Goal: Transaction & Acquisition: Purchase product/service

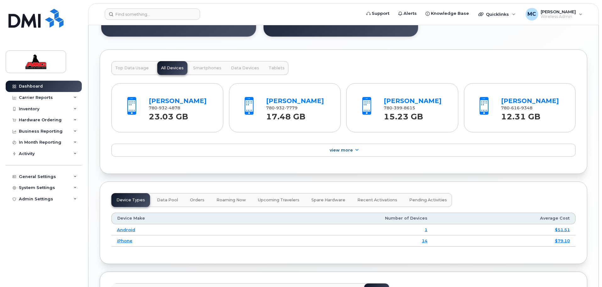
scroll to position [643, 0]
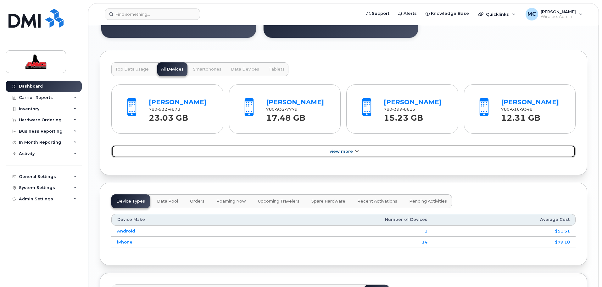
click at [340, 152] on span "View More" at bounding box center [341, 151] width 23 height 5
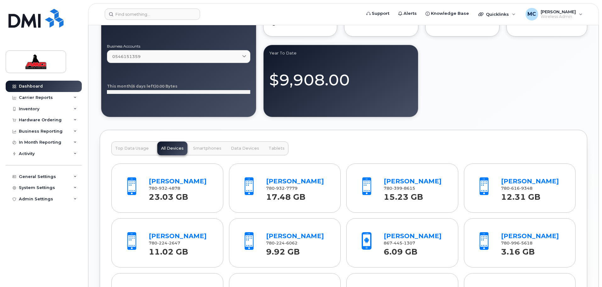
scroll to position [565, 0]
click at [209, 150] on button "Smartphones" at bounding box center [207, 148] width 36 height 14
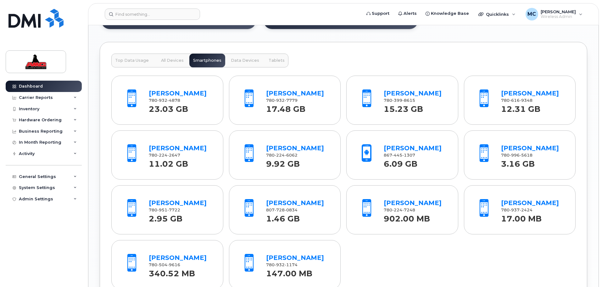
scroll to position [651, 0]
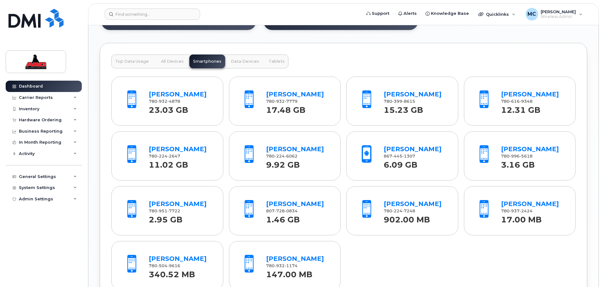
click at [241, 61] on span "Data Devices" at bounding box center [245, 61] width 28 height 5
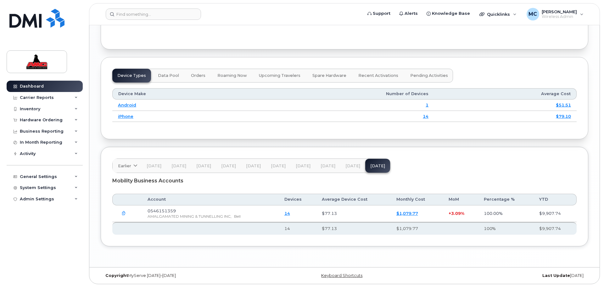
scroll to position [748, 0]
click at [289, 211] on link "14" at bounding box center [287, 212] width 6 height 5
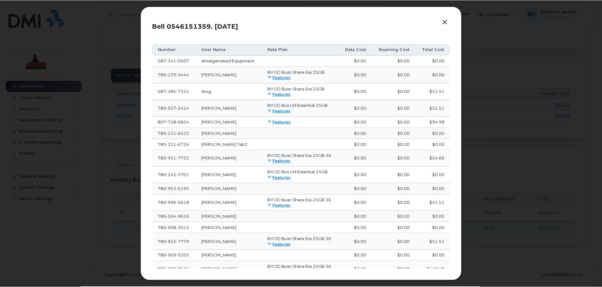
scroll to position [0, 0]
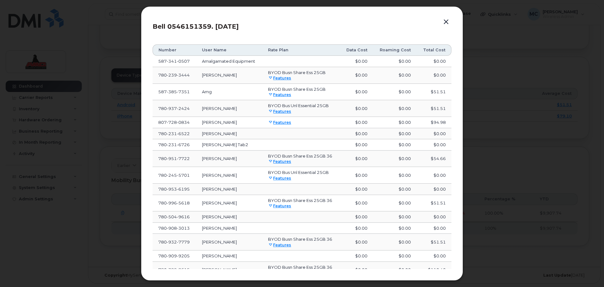
click at [234, 90] on td "Amg" at bounding box center [229, 92] width 66 height 17
click at [446, 22] on button "button" at bounding box center [446, 22] width 9 height 9
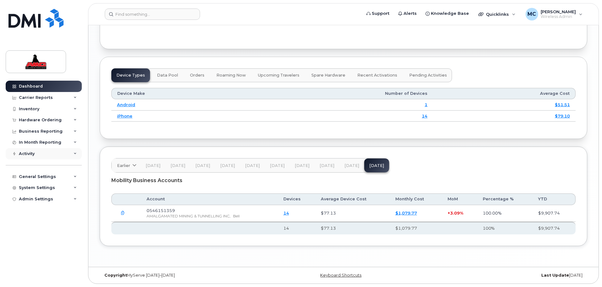
click at [28, 153] on div "Activity" at bounding box center [27, 153] width 16 height 5
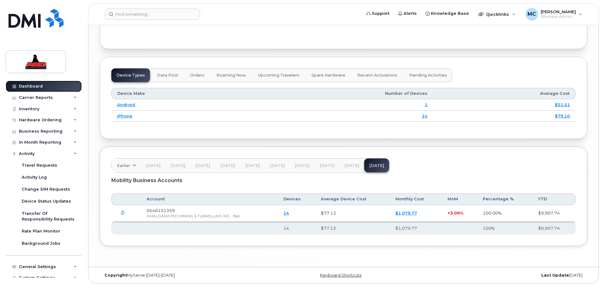
click at [26, 90] on link "Dashboard" at bounding box center [44, 86] width 76 height 11
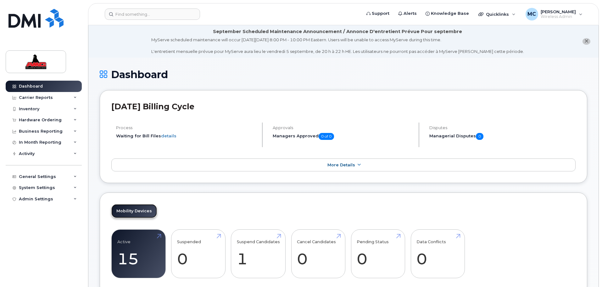
click at [131, 208] on link "Mobility Devices" at bounding box center [134, 211] width 46 height 14
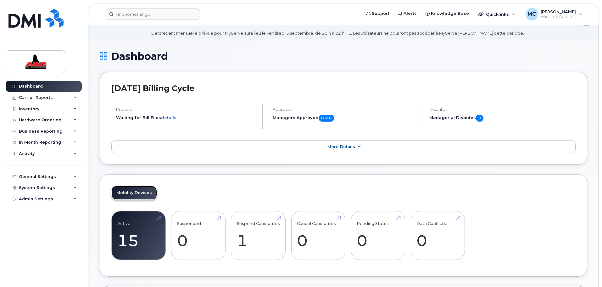
scroll to position [87, 0]
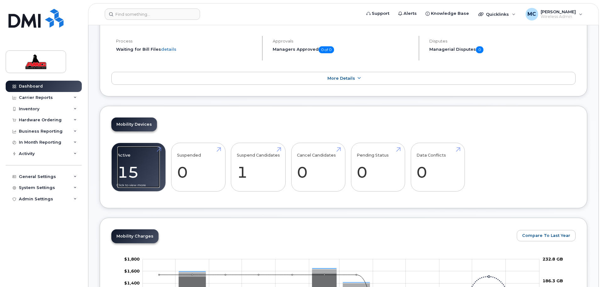
click at [129, 176] on link "Active 15 -17%" at bounding box center [138, 167] width 42 height 42
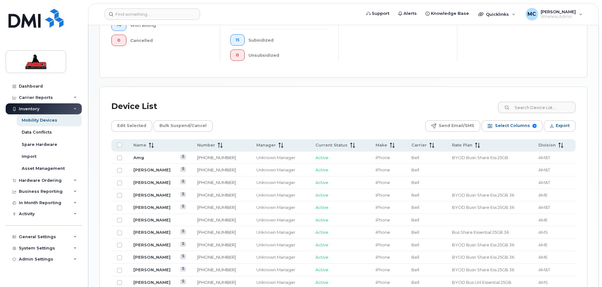
scroll to position [240, 0]
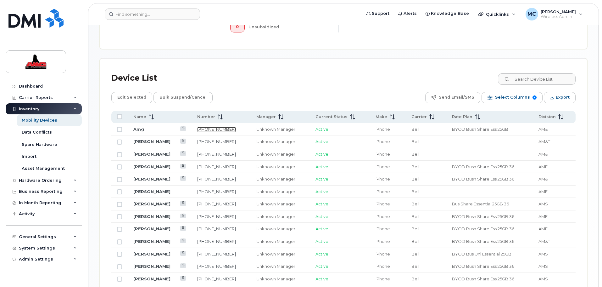
click at [221, 129] on link "587-385-7351" at bounding box center [216, 129] width 39 height 5
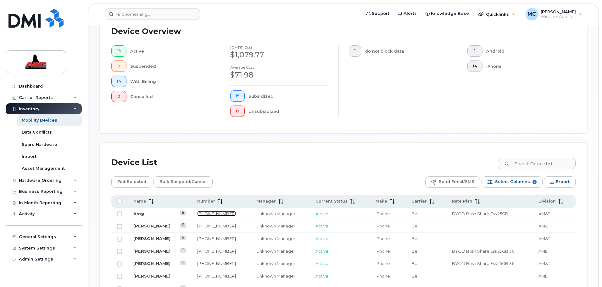
scroll to position [173, 0]
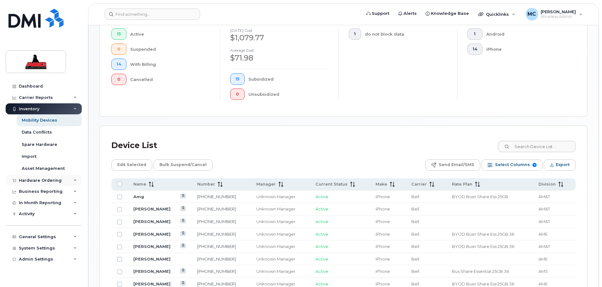
click at [72, 177] on div "Hardware Ordering" at bounding box center [44, 180] width 76 height 11
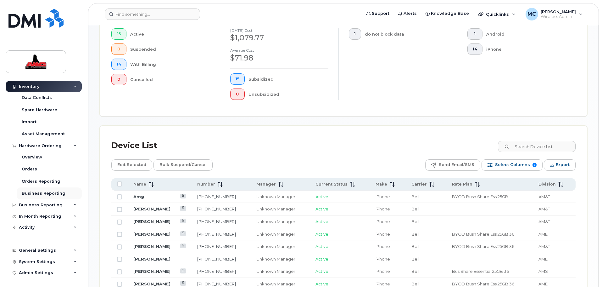
scroll to position [35, 0]
click at [72, 246] on div "General Settings" at bounding box center [44, 249] width 76 height 11
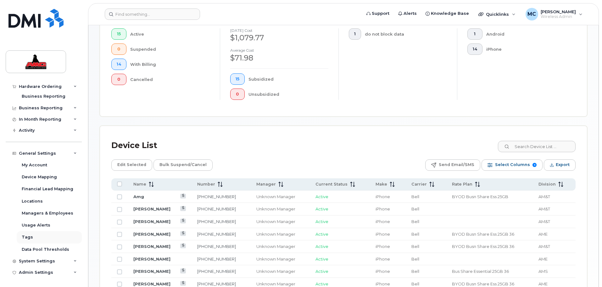
scroll to position [132, 0]
click at [70, 154] on div "General Settings" at bounding box center [44, 152] width 76 height 11
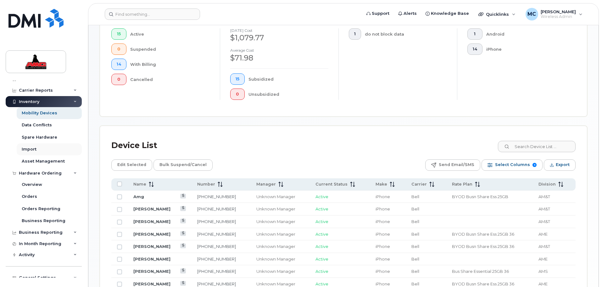
scroll to position [0, 0]
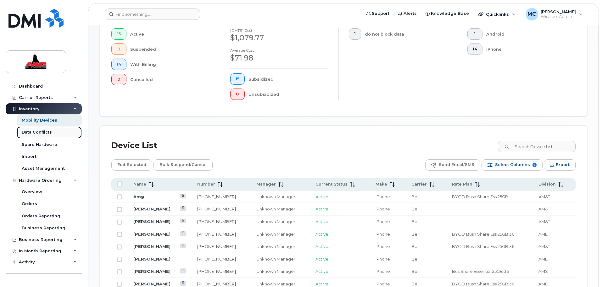
click at [45, 131] on div "Data Conflicts" at bounding box center [37, 132] width 30 height 6
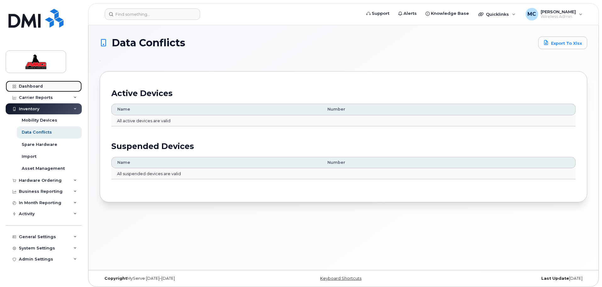
click at [34, 83] on link "Dashboard" at bounding box center [44, 86] width 76 height 11
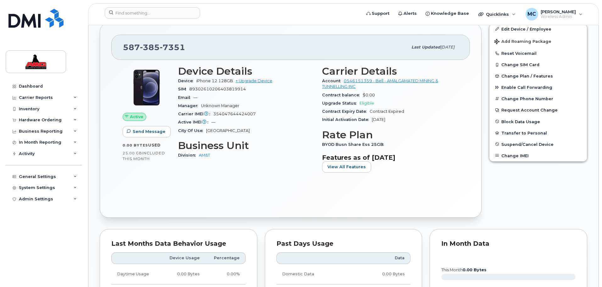
scroll to position [181, 0]
click at [130, 115] on span "Active" at bounding box center [137, 117] width 14 height 6
click at [508, 156] on button "Change IMEI" at bounding box center [539, 155] width 98 height 11
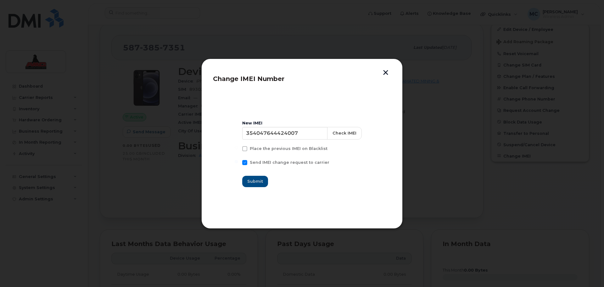
click at [247, 149] on span at bounding box center [244, 148] width 5 height 5
click at [238, 149] on input "Place the previous IMEI on Blacklist" at bounding box center [236, 147] width 3 height 3
checkbox input "true"
click at [301, 132] on input "354047644424007" at bounding box center [285, 133] width 86 height 13
drag, startPoint x: 311, startPoint y: 132, endPoint x: 231, endPoint y: 129, distance: 80.6
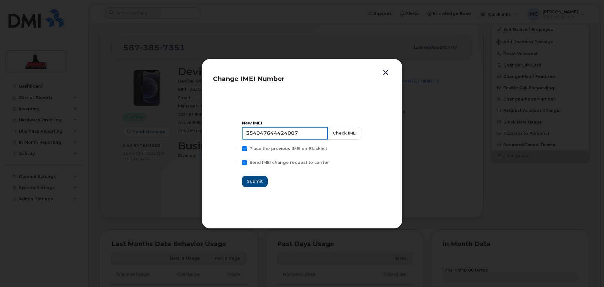
click at [231, 129] on section "New IMEI 354047644424007 Check IMEI Place the previous IMEI on Blacklist Send I…" at bounding box center [302, 154] width 178 height 126
click at [385, 73] on button "button" at bounding box center [385, 73] width 9 height 7
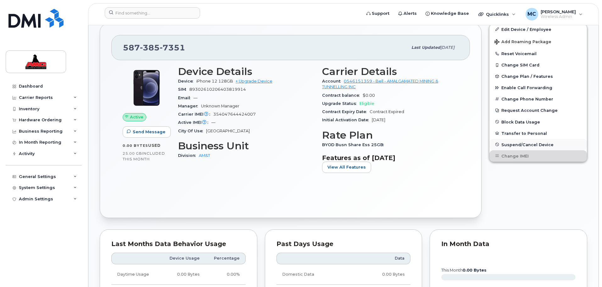
click at [510, 146] on span "Suspend/Cancel Device" at bounding box center [528, 144] width 52 height 5
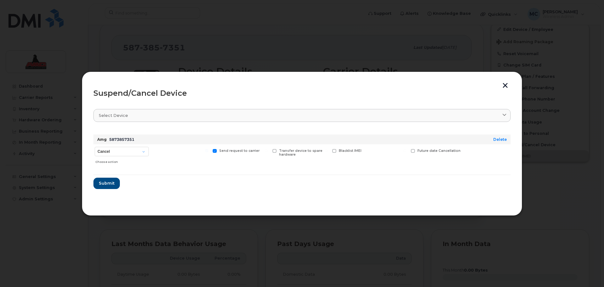
click at [336, 150] on span at bounding box center [334, 151] width 4 height 4
click at [328, 150] on input "Blacklist IMEI" at bounding box center [326, 150] width 3 height 3
checkbox input "true"
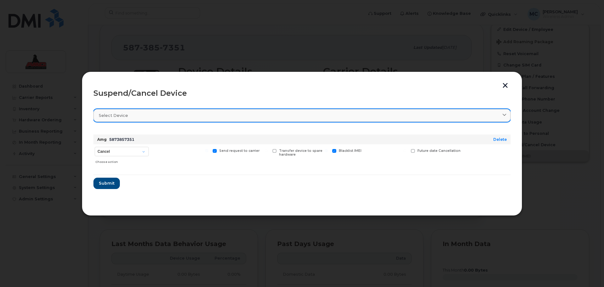
click at [127, 111] on link "Select device" at bounding box center [301, 115] width 417 height 13
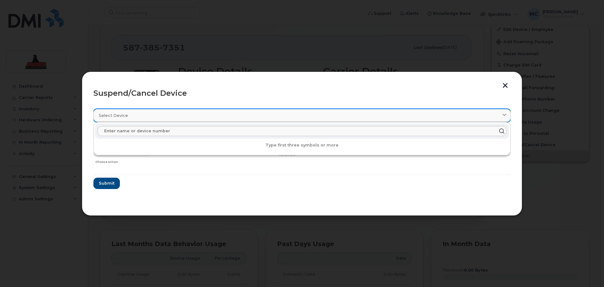
click at [131, 110] on link "Select device" at bounding box center [301, 115] width 417 height 13
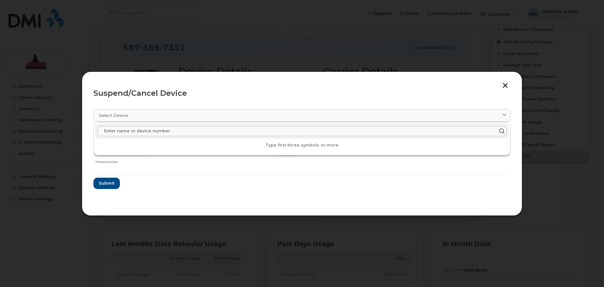
click at [158, 187] on form "Amg 5873857351 Delete Cancel Suspend - Extend Suspension Suspend - Reduced Rate…" at bounding box center [301, 158] width 417 height 59
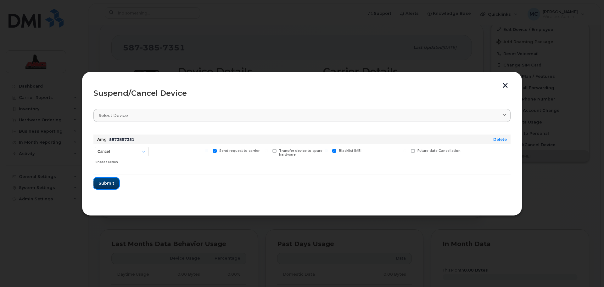
click at [109, 183] on span "Submit" at bounding box center [107, 183] width 16 height 6
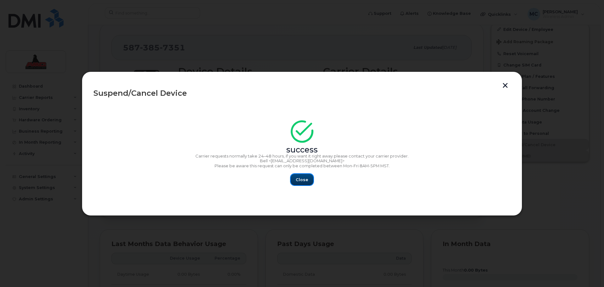
click at [298, 178] on span "Close" at bounding box center [302, 180] width 13 height 6
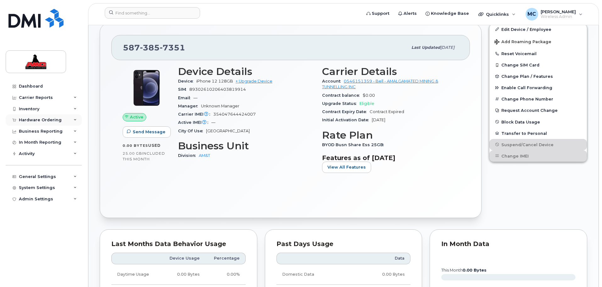
click at [75, 121] on icon at bounding box center [75, 119] width 3 height 3
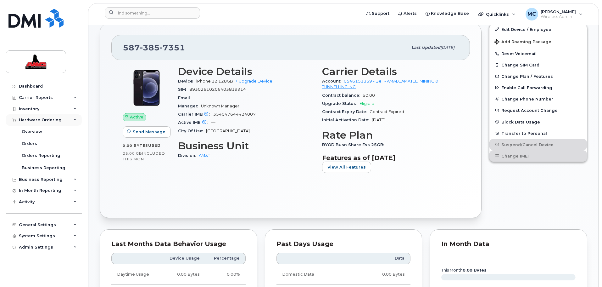
click at [35, 119] on div "Hardware Ordering" at bounding box center [40, 119] width 43 height 5
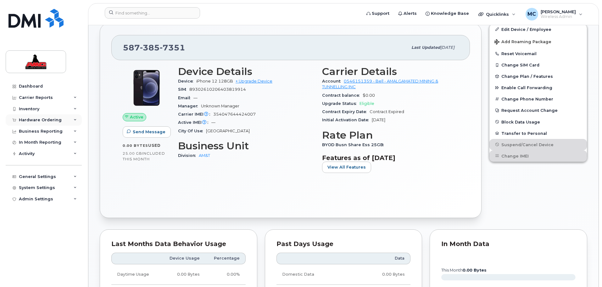
click at [35, 119] on div "Hardware Ordering" at bounding box center [40, 119] width 43 height 5
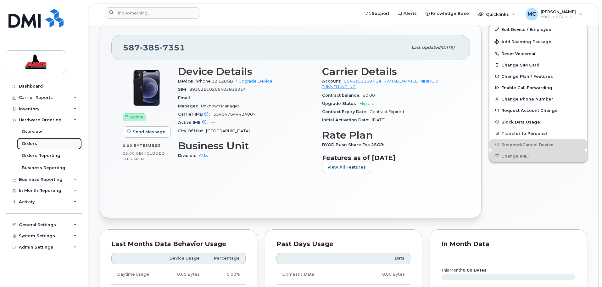
click at [31, 143] on div "Orders" at bounding box center [29, 144] width 15 height 6
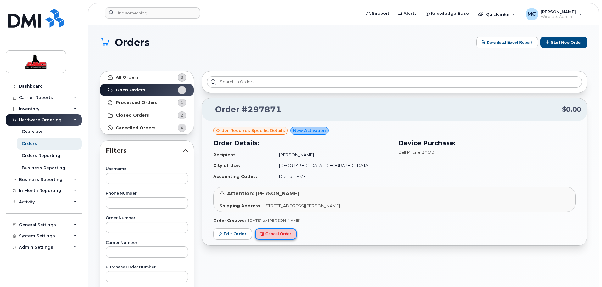
click at [279, 234] on button "Cancel Order" at bounding box center [276, 234] width 42 height 12
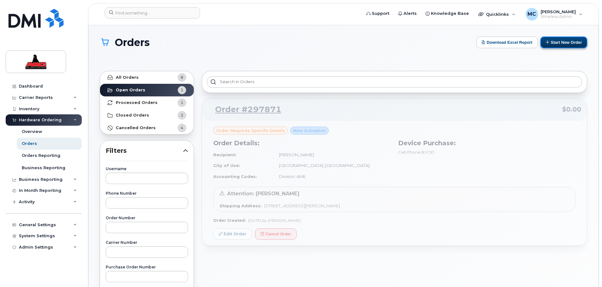
click at [560, 45] on button "Start New Order" at bounding box center [564, 43] width 47 height 12
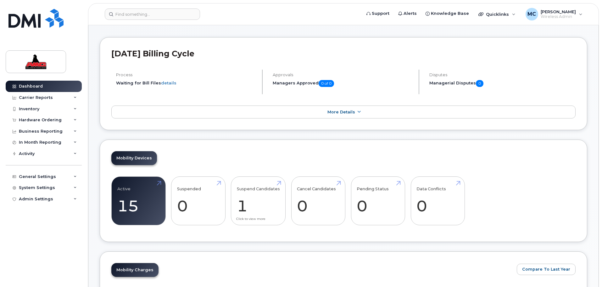
scroll to position [79, 0]
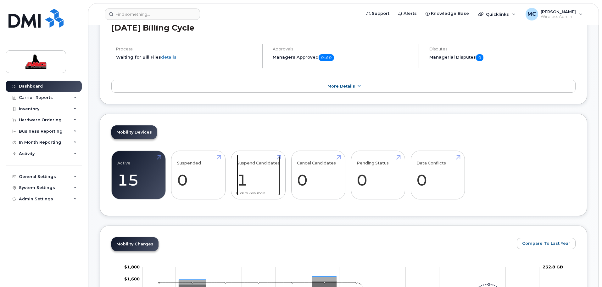
click at [245, 176] on link "Suspend Candidates 1" at bounding box center [258, 175] width 43 height 42
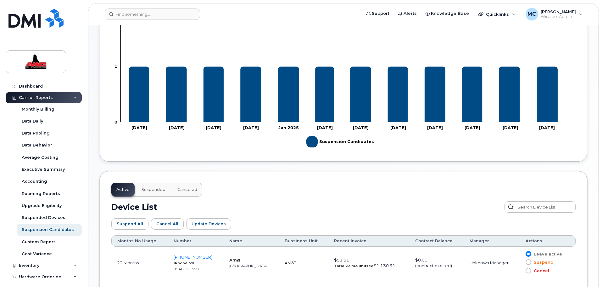
scroll to position [222, 0]
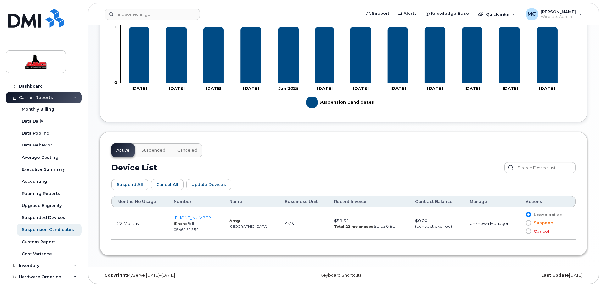
click at [526, 230] on span at bounding box center [529, 231] width 6 height 6
click at [520, 231] on input "Cancel" at bounding box center [520, 231] width 0 height 0
click at [166, 186] on span "Cancel All" at bounding box center [167, 184] width 22 height 6
click at [188, 217] on span "587-385-7351" at bounding box center [193, 217] width 39 height 5
click at [159, 148] on span "Suspended" at bounding box center [154, 150] width 24 height 5
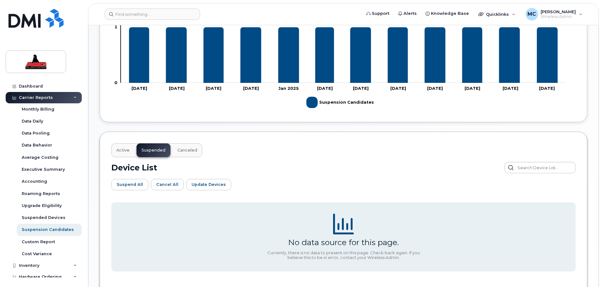
click at [179, 150] on span "Canceled" at bounding box center [187, 150] width 20 height 5
click at [125, 151] on span "Active" at bounding box center [122, 150] width 13 height 5
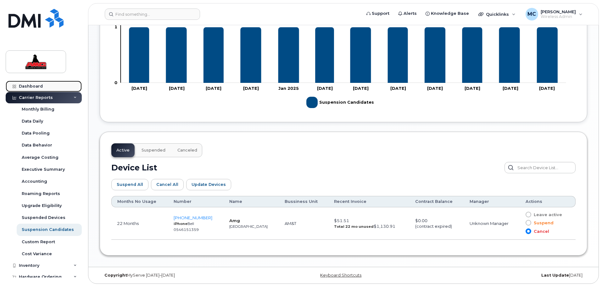
click at [26, 86] on div "Dashboard" at bounding box center [31, 86] width 24 height 5
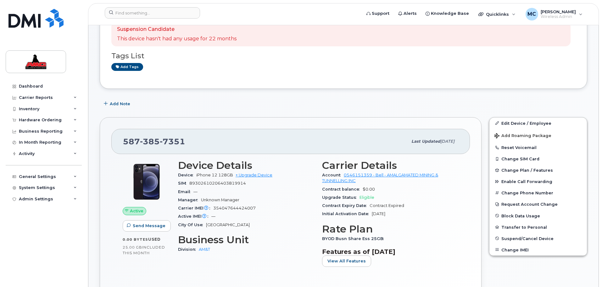
scroll to position [94, 0]
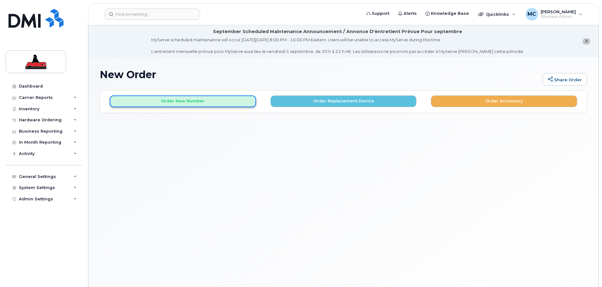
click at [174, 99] on button "Order New Number" at bounding box center [183, 101] width 146 height 12
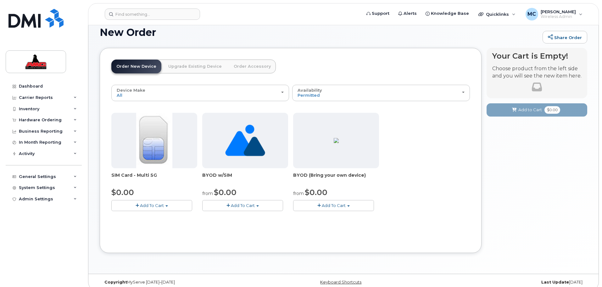
scroll to position [49, 0]
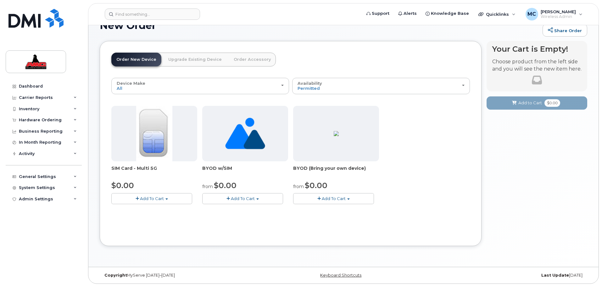
click at [346, 195] on button "Add To Cart" at bounding box center [333, 198] width 81 height 11
click at [326, 210] on span "Model is available" at bounding box center [324, 209] width 36 height 5
click at [151, 132] on img at bounding box center [154, 133] width 36 height 55
click at [145, 198] on span "Add To Cart" at bounding box center [152, 198] width 24 height 5
click at [136, 198] on span "button" at bounding box center [137, 198] width 3 height 4
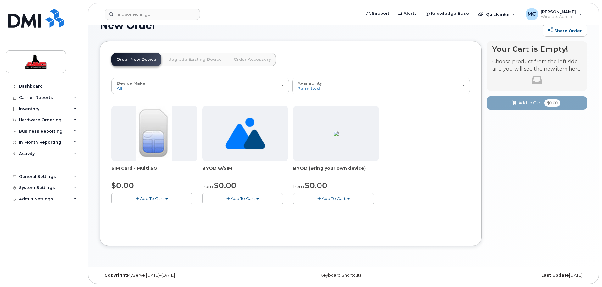
click at [136, 198] on span "button" at bounding box center [137, 198] width 3 height 4
click at [147, 211] on link "$0.00 - New Activation" at bounding box center [143, 210] width 60 height 8
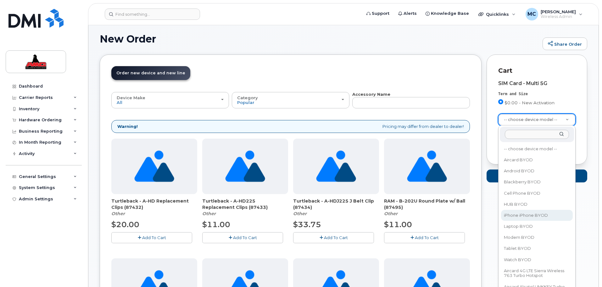
select select "2421"
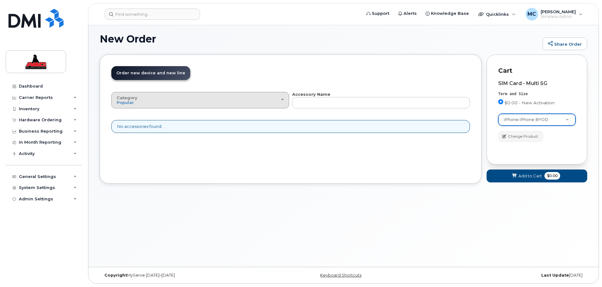
click at [265, 103] on div "Category Popular" at bounding box center [200, 100] width 167 height 10
click at [198, 115] on div "All" at bounding box center [200, 114] width 175 height 8
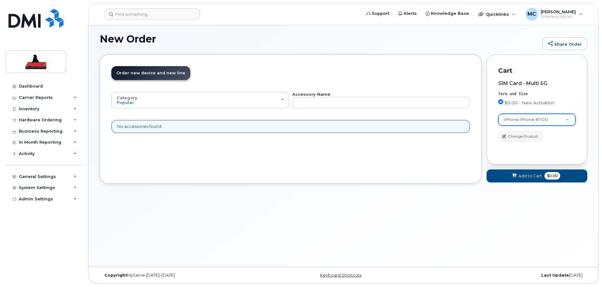
click at [519, 178] on span "Add to Cart" at bounding box center [531, 176] width 24 height 6
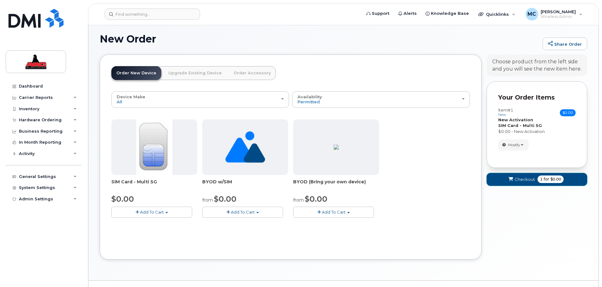
click at [530, 177] on span "Checkout" at bounding box center [525, 179] width 20 height 6
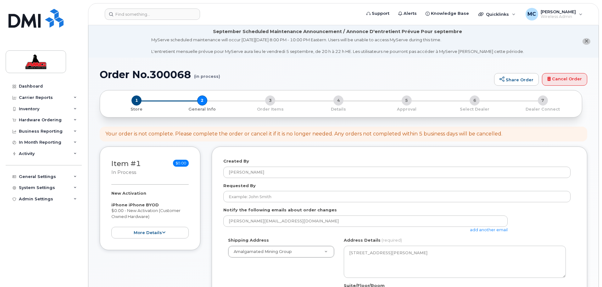
select select
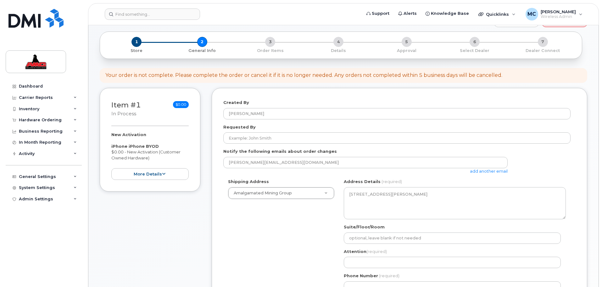
scroll to position [55, 0]
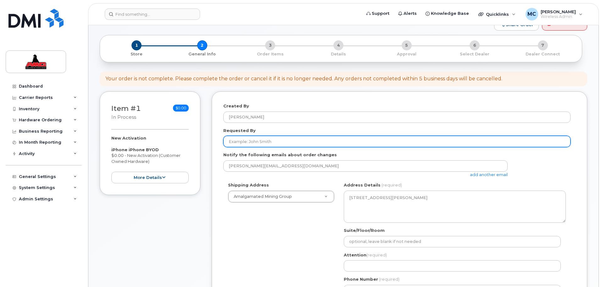
click at [251, 142] on input "Requested By" at bounding box center [396, 141] width 347 height 11
type input "[PERSON_NAME]"
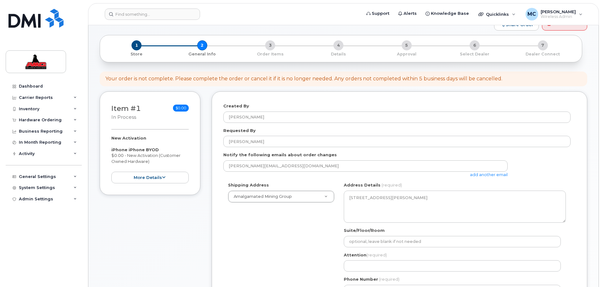
click at [217, 199] on div "Created By Meagan Carter Requested By Meagan Carter Notify the following emails…" at bounding box center [400, 246] width 376 height 310
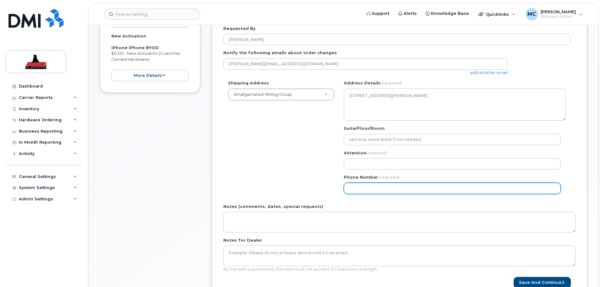
scroll to position [157, 0]
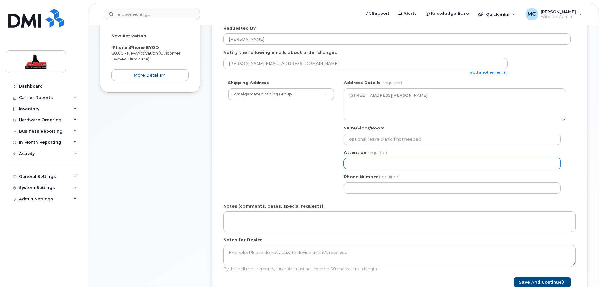
click at [379, 159] on input "Attention (required)" at bounding box center [452, 163] width 217 height 11
type input "Meagan"
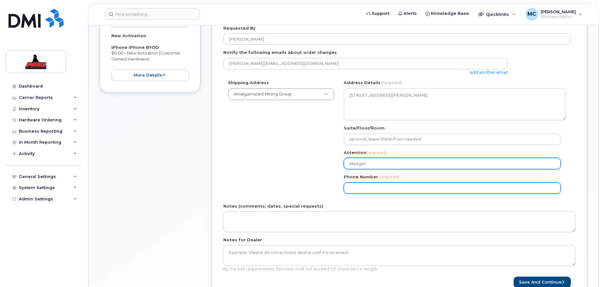
type input "7802371105"
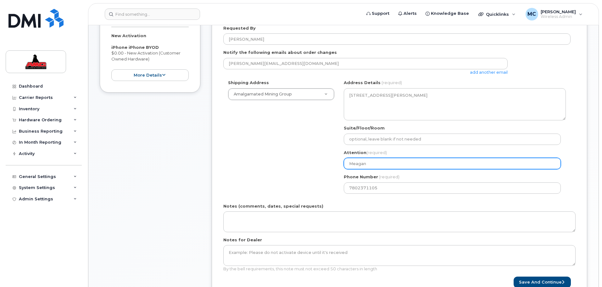
select select
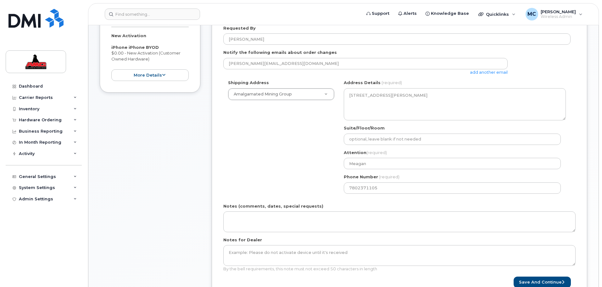
click at [305, 149] on div "Shipping Address Amalgamated Mining Group Amalgamated Mining Group AB Edmonton …" at bounding box center [396, 139] width 347 height 118
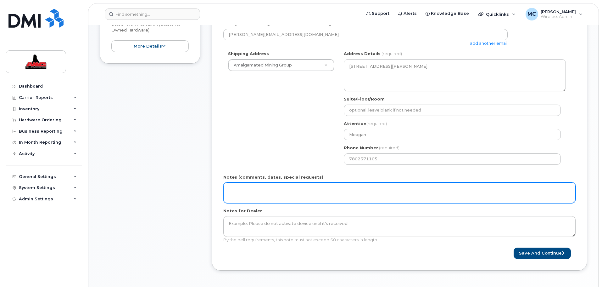
scroll to position [189, 0]
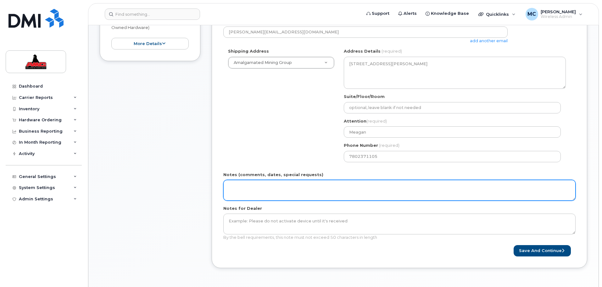
click at [250, 189] on textarea "Notes (comments, dates, special requests)" at bounding box center [399, 190] width 352 height 21
drag, startPoint x: 335, startPoint y: 186, endPoint x: 194, endPoint y: 184, distance: 141.0
click at [194, 184] on div "Item #1 in process $0.00 New Activation iPhone iPhone BYOD $0.00 - New Activati…" at bounding box center [344, 118] width 488 height 320
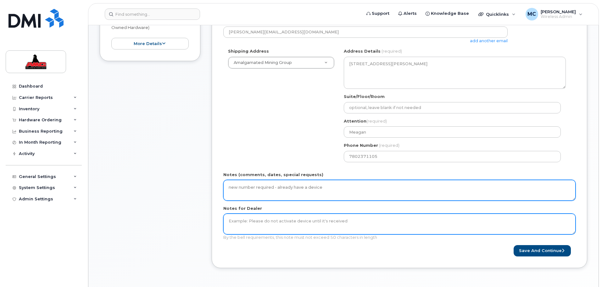
type textarea "new number required - already have a device"
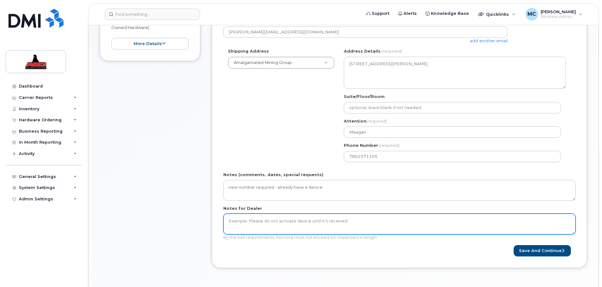
click at [258, 224] on textarea "Notes for Dealer" at bounding box center [399, 223] width 352 height 21
paste textarea "new number required - already have a device"
type textarea "new number required - already have a device"
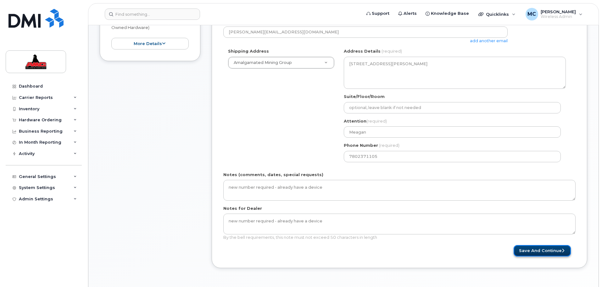
click at [532, 248] on button "Save and Continue" at bounding box center [542, 251] width 57 height 12
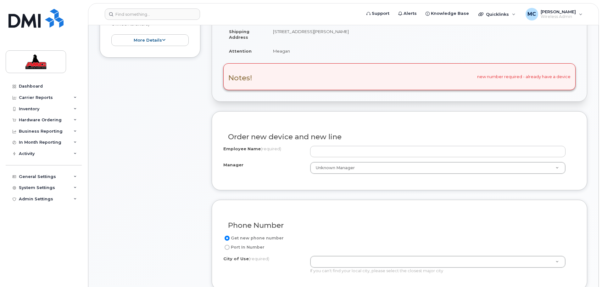
scroll to position [212, 0]
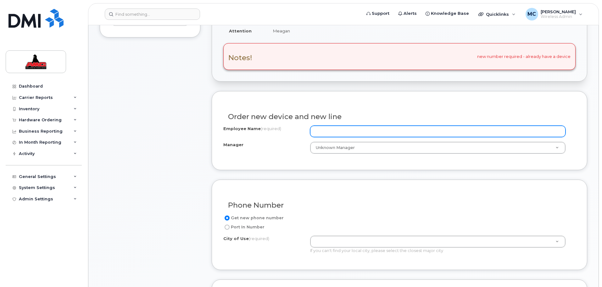
click at [329, 133] on input "Employee Name (required)" at bounding box center [438, 131] width 256 height 11
type input "Nicole"
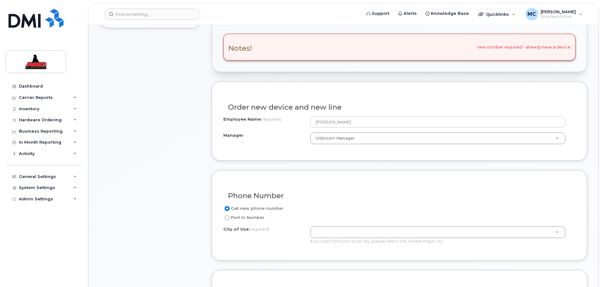
scroll to position [244, 0]
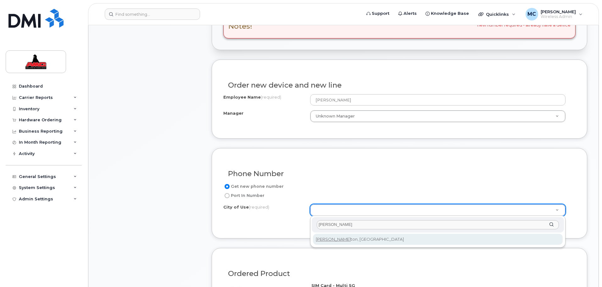
type input "edmon"
type input "182"
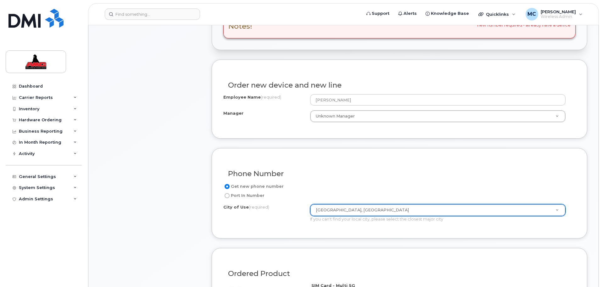
click at [294, 210] on div "City of Use (required)" at bounding box center [266, 208] width 87 height 8
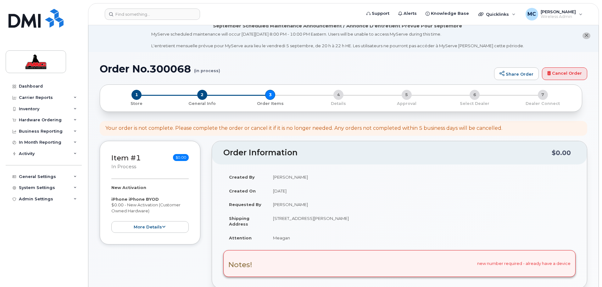
scroll to position [0, 0]
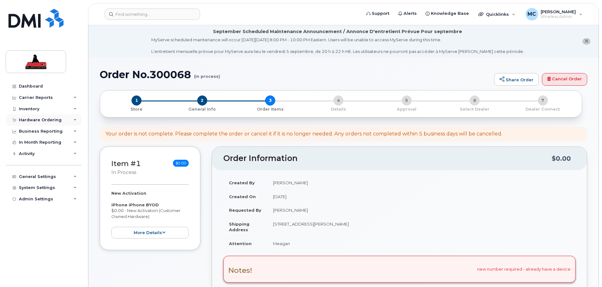
click at [42, 117] on div "Hardware Ordering" at bounding box center [44, 119] width 76 height 11
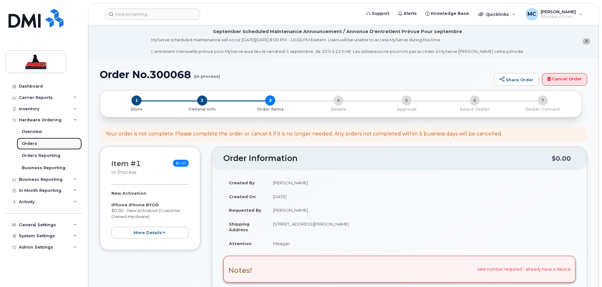
click at [30, 143] on div "Orders" at bounding box center [29, 144] width 15 height 6
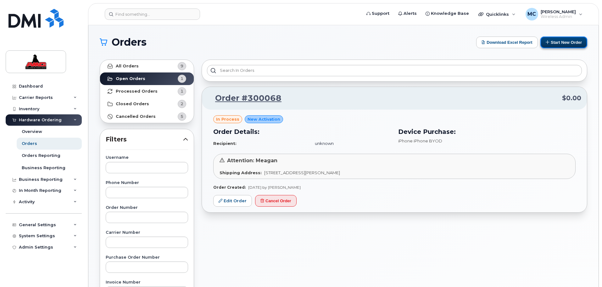
click at [560, 43] on button "Start New Order" at bounding box center [564, 43] width 47 height 12
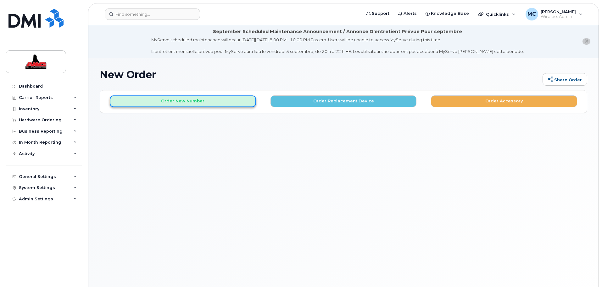
click at [187, 102] on button "Order New Number" at bounding box center [183, 101] width 146 height 12
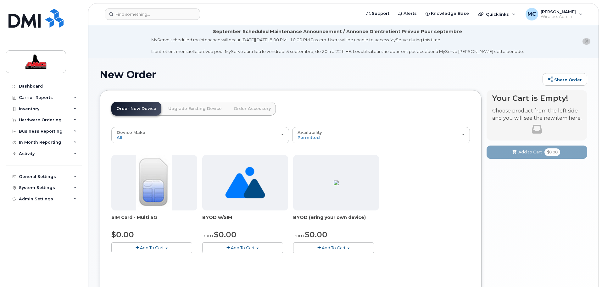
click at [326, 246] on span "Add To Cart" at bounding box center [334, 247] width 24 height 5
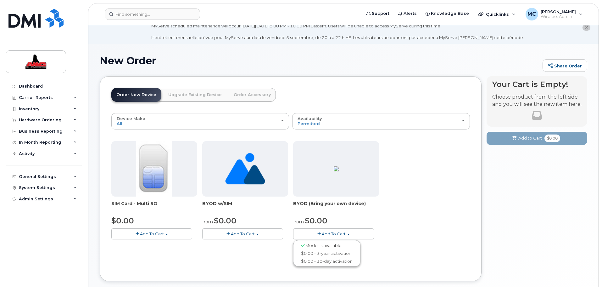
scroll to position [24, 0]
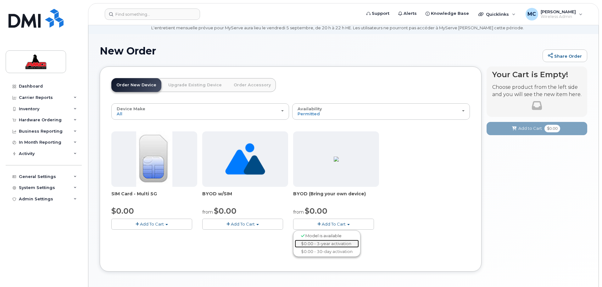
click at [324, 243] on link "$0.00 - 3-year activation" at bounding box center [327, 243] width 64 height 8
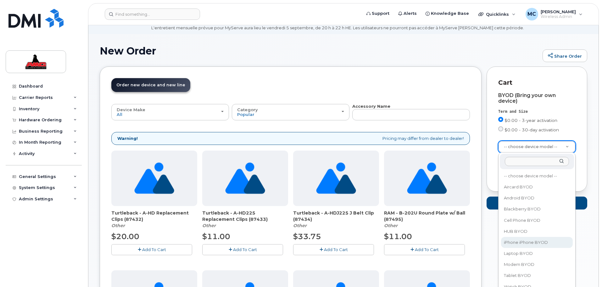
select select "2421"
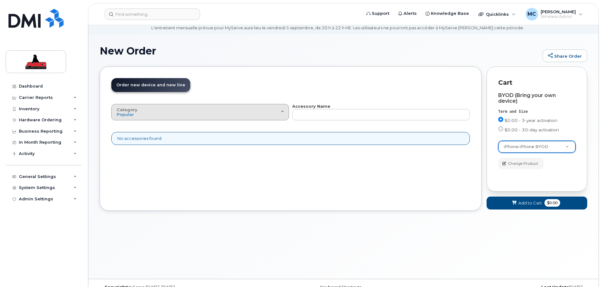
click at [219, 114] on div "Category Popular" at bounding box center [200, 112] width 167 height 10
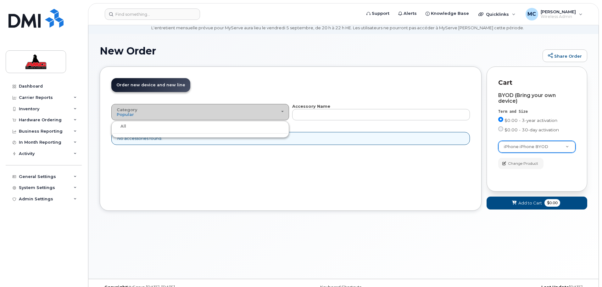
click at [219, 114] on div "Category Popular" at bounding box center [200, 112] width 167 height 10
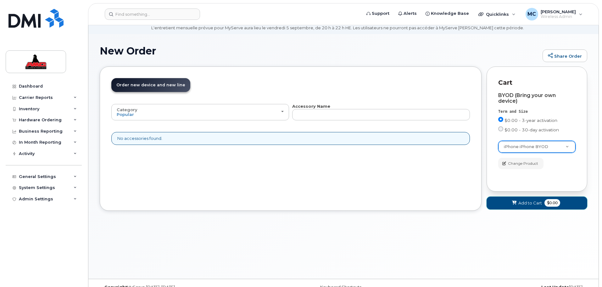
click at [521, 205] on span "Add to Cart" at bounding box center [531, 203] width 24 height 6
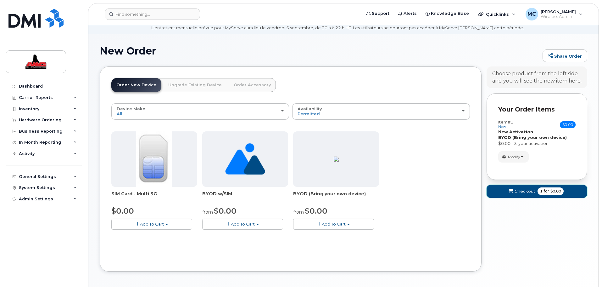
click at [526, 192] on span "Checkout" at bounding box center [525, 191] width 20 height 6
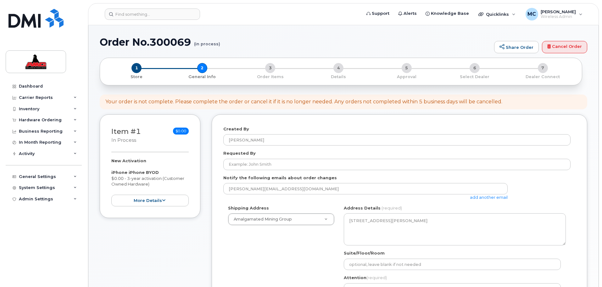
select select
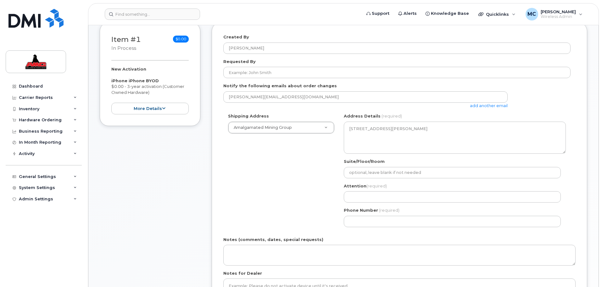
scroll to position [142, 0]
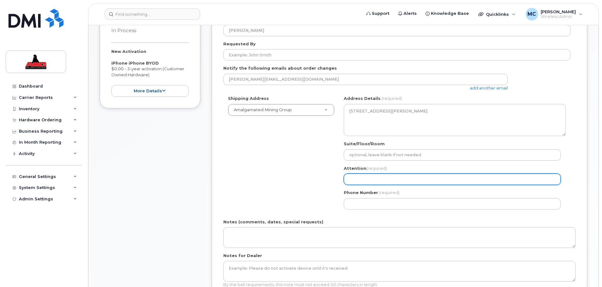
click at [372, 180] on input "Attention (required)" at bounding box center [452, 178] width 217 height 11
type input "[PERSON_NAME]"
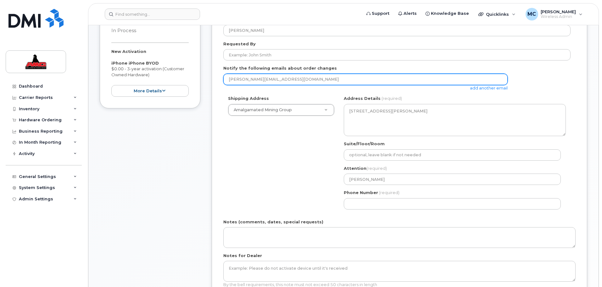
type input "7802371105"
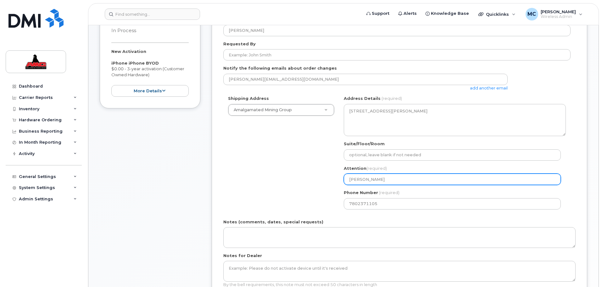
select select
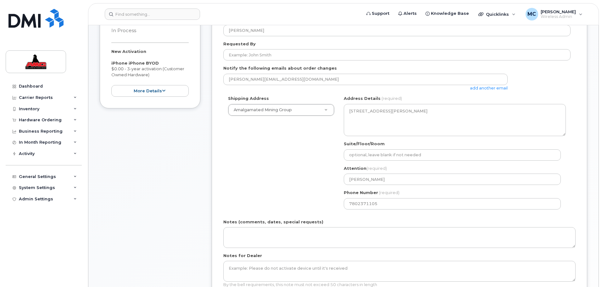
click at [256, 183] on div "Shipping Address Amalgamated Mining Group Amalgamated Mining Group AB [GEOGRAPH…" at bounding box center [396, 154] width 347 height 118
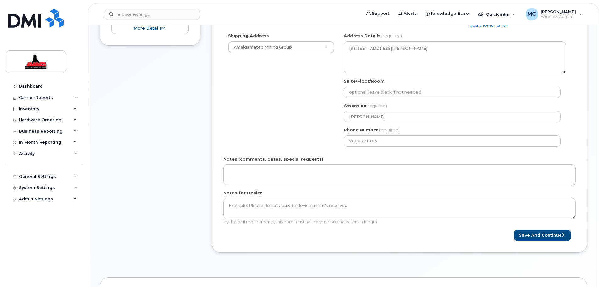
scroll to position [228, 0]
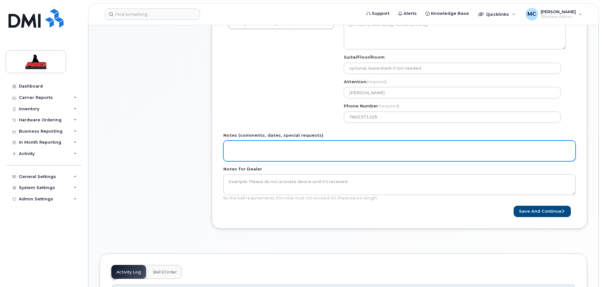
click at [253, 152] on textarea "Notes (comments, dates, special requests)" at bounding box center [399, 150] width 352 height 21
paste textarea "new number required - already have a device"
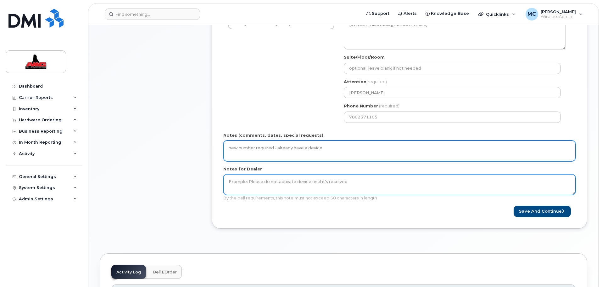
type textarea "new number required - already have a device"
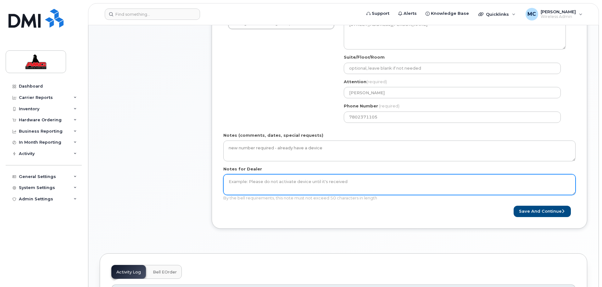
click at [263, 186] on textarea "Notes for Dealer" at bounding box center [399, 184] width 352 height 21
paste textarea "new number required - already have a device"
type textarea "new number required - already have a device"
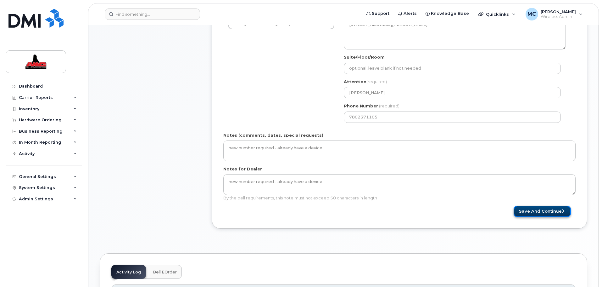
click at [545, 212] on button "Save and Continue" at bounding box center [542, 212] width 57 height 12
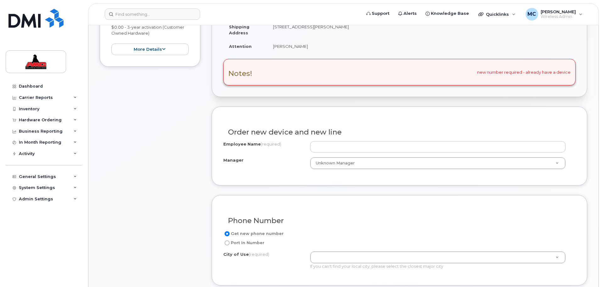
scroll to position [189, 0]
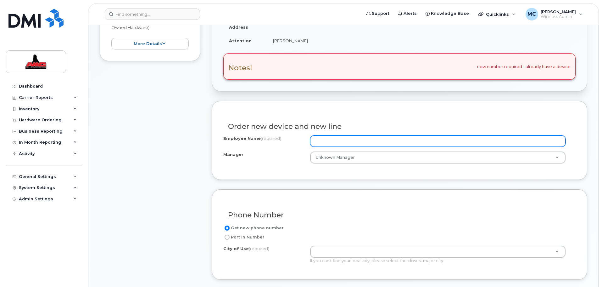
click at [327, 142] on input "Employee Name (required)" at bounding box center [438, 140] width 256 height 11
click at [352, 143] on input "[PERSON_NAME]" at bounding box center [438, 140] width 256 height 11
type input "[PERSON_NAME]"
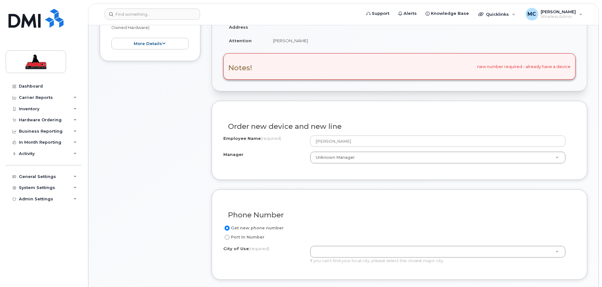
click at [317, 199] on div "Phone Number Get new phone number Port In Number City of Use (required) If you …" at bounding box center [400, 234] width 376 height 90
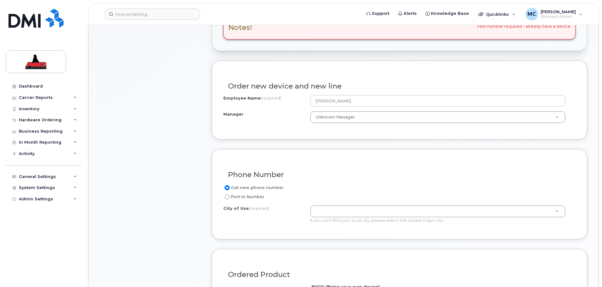
scroll to position [244, 0]
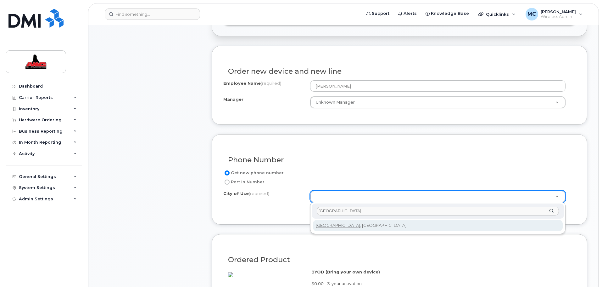
type input "[GEOGRAPHIC_DATA]"
type input "182"
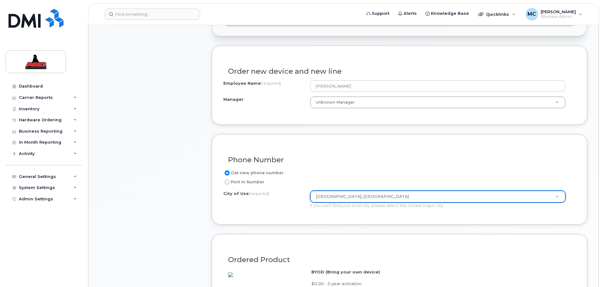
click at [253, 210] on div "Get new phone number Port In Number City of Use (required) [GEOGRAPHIC_DATA], […" at bounding box center [399, 191] width 352 height 44
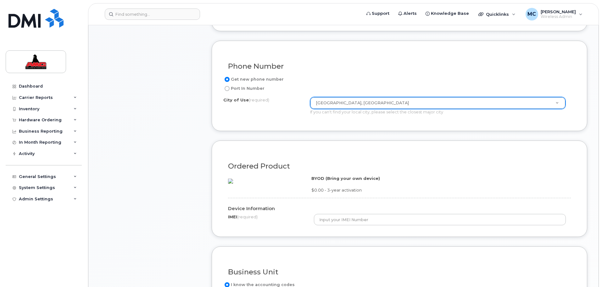
scroll to position [338, 0]
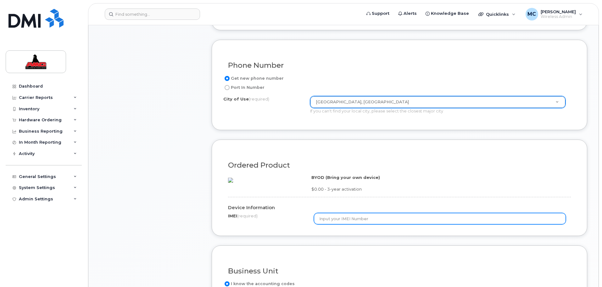
click at [358, 224] on input "text" at bounding box center [440, 218] width 252 height 11
click at [321, 224] on input "351388896978511" at bounding box center [440, 218] width 252 height 11
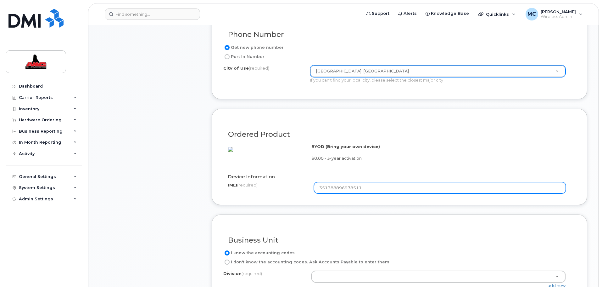
scroll to position [370, 0]
type input "351388896978511"
click at [321, 193] on input "351388896978511" at bounding box center [440, 186] width 252 height 11
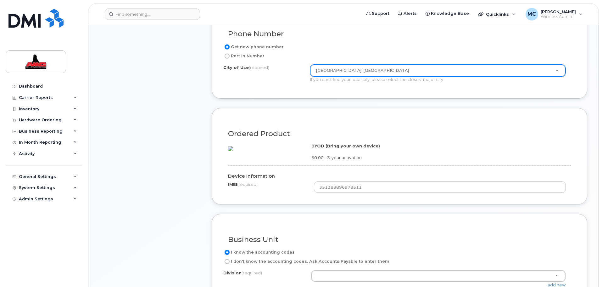
click at [514, 225] on form "Existing User Additional cost to upgrading the device Selected device is Eligib…" at bounding box center [400, 126] width 376 height 412
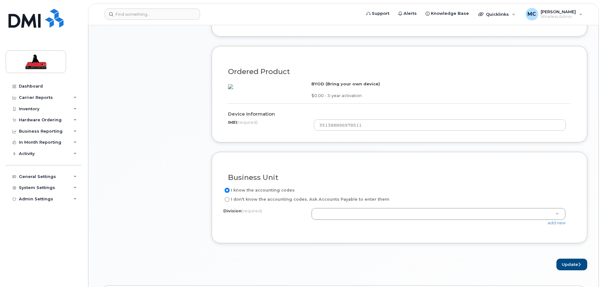
scroll to position [433, 0]
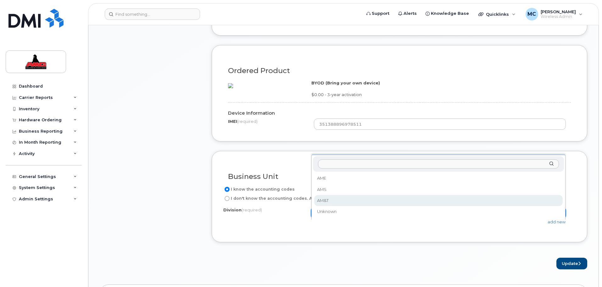
select select "AM&T"
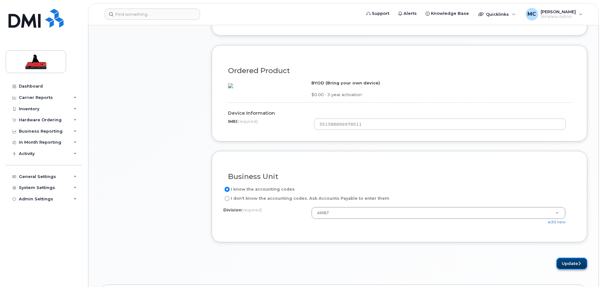
click at [566, 269] on button "Update" at bounding box center [572, 263] width 31 height 12
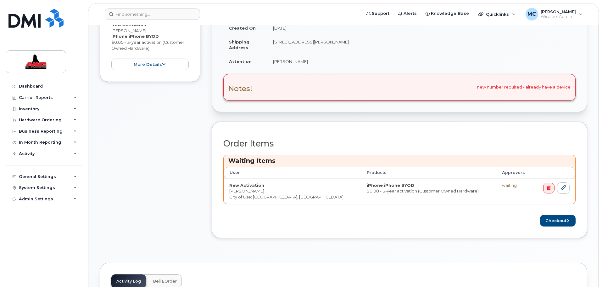
scroll to position [236, 0]
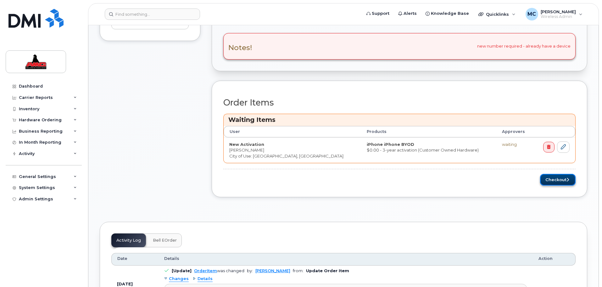
click at [554, 181] on button "Checkout" at bounding box center [558, 180] width 36 height 12
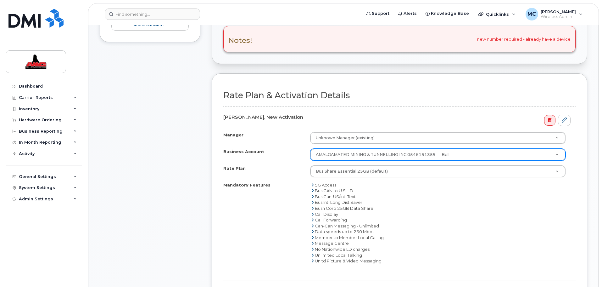
scroll to position [197, 0]
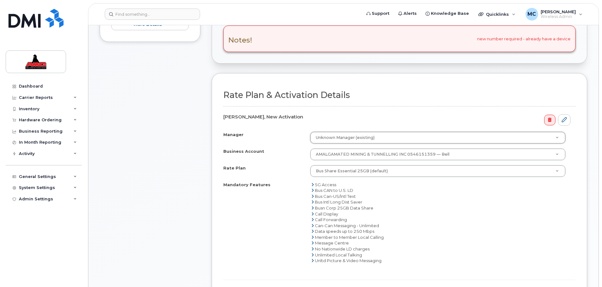
click at [287, 134] on div "Manager" at bounding box center [266, 136] width 87 height 8
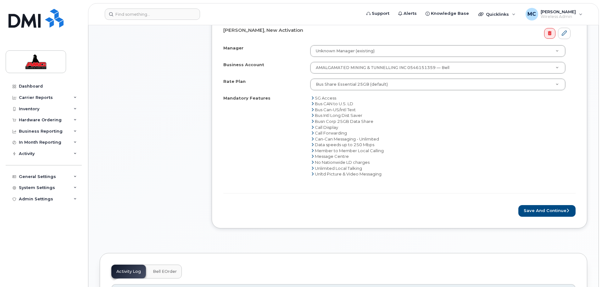
scroll to position [291, 0]
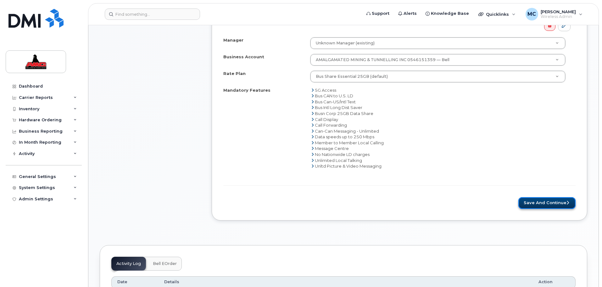
click at [538, 203] on button "Save and Continue" at bounding box center [547, 203] width 57 height 12
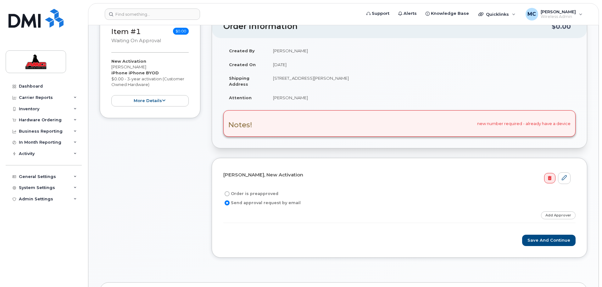
scroll to position [126, 0]
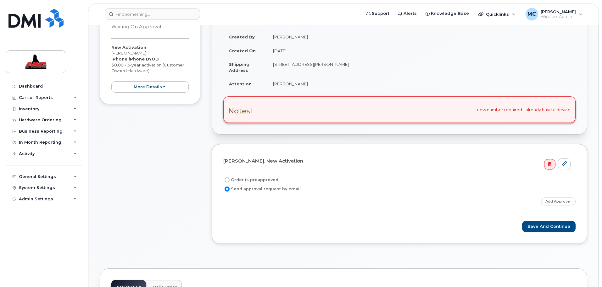
click at [234, 180] on label "Order is preapproved" at bounding box center [250, 180] width 55 height 8
click at [230, 180] on input "Order is preapproved" at bounding box center [227, 179] width 5 height 5
radio input "true"
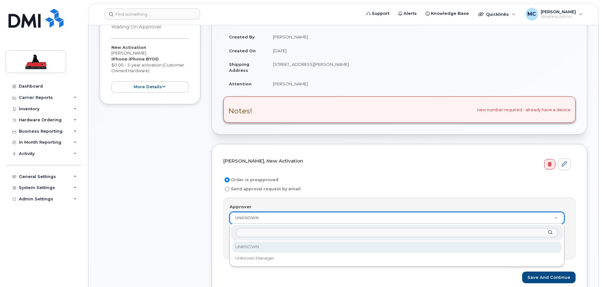
click at [262, 231] on input "Approver" at bounding box center [397, 232] width 322 height 9
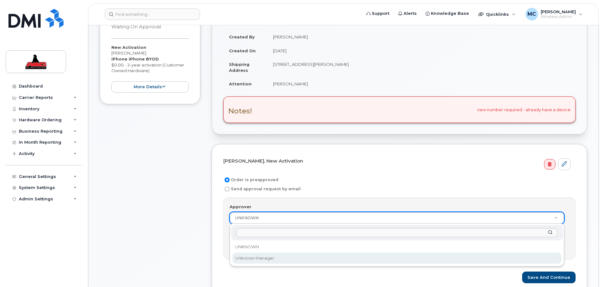
select select "1656676"
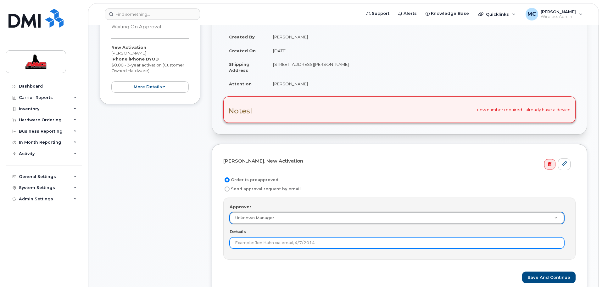
click at [265, 245] on input "Details" at bounding box center [397, 242] width 335 height 11
drag, startPoint x: 299, startPoint y: 243, endPoint x: 373, endPoint y: 242, distance: 73.6
click at [373, 242] on input "Approved - Meagan Carter and David Coyle" at bounding box center [397, 242] width 335 height 11
type input "Approved - Meagan Carter"
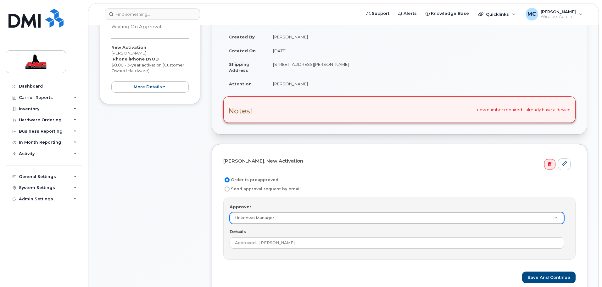
click at [429, 270] on form "Nicole Pasche, New Activation Order is preapproved Send approval request by ema…" at bounding box center [399, 218] width 352 height 127
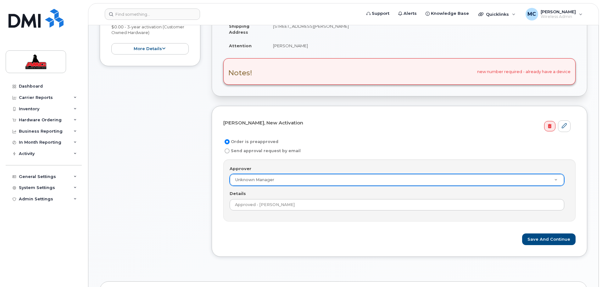
scroll to position [173, 0]
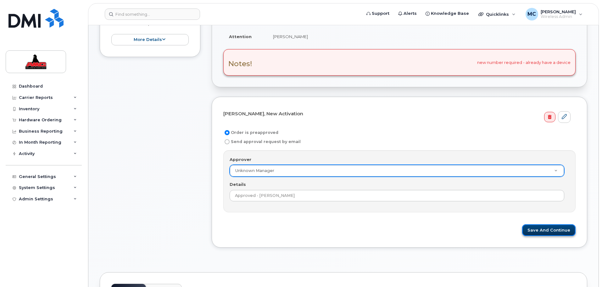
click at [559, 227] on button "Save and Continue" at bounding box center [548, 230] width 53 height 12
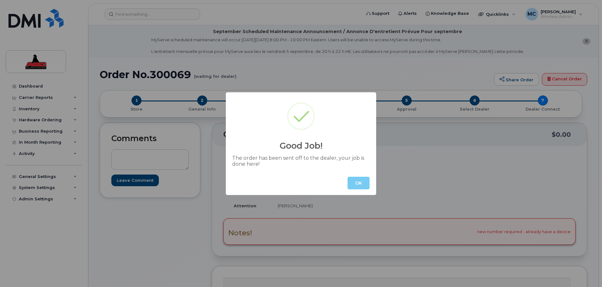
click at [360, 182] on button "OK" at bounding box center [359, 183] width 22 height 13
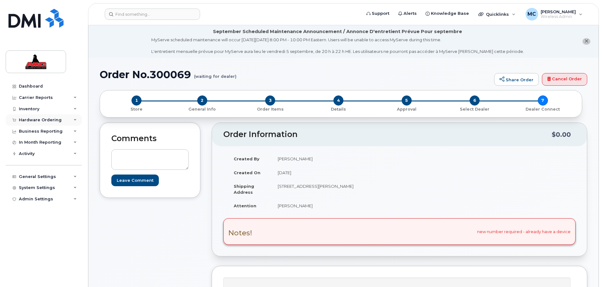
click at [74, 119] on icon at bounding box center [75, 119] width 3 height 3
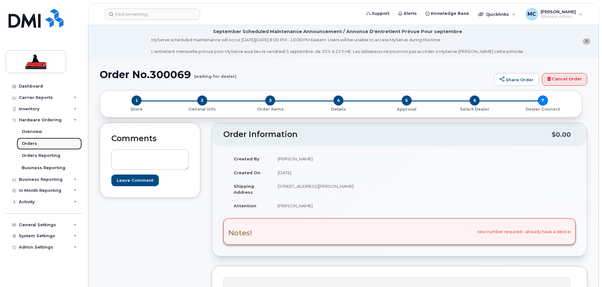
click at [31, 143] on div "Orders" at bounding box center [29, 144] width 15 height 6
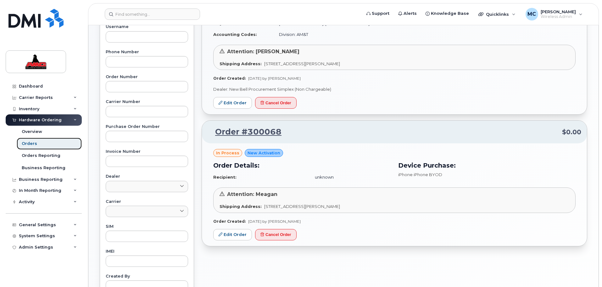
scroll to position [134, 0]
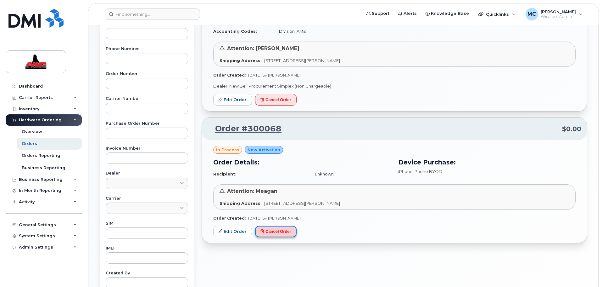
click at [284, 232] on button "Cancel Order" at bounding box center [276, 232] width 42 height 12
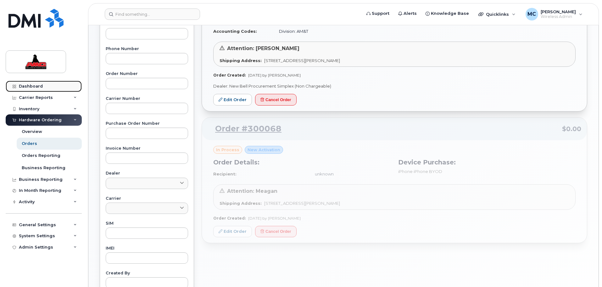
click at [32, 83] on link "Dashboard" at bounding box center [44, 86] width 76 height 11
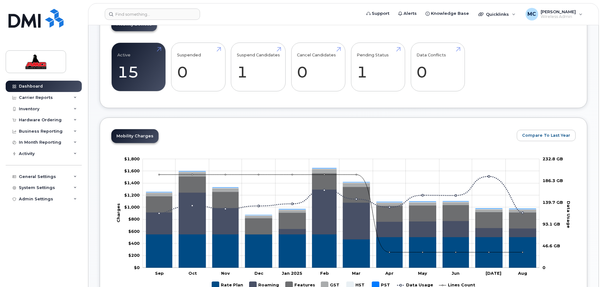
scroll to position [189, 0]
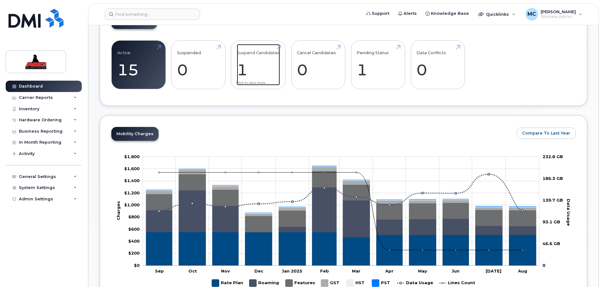
click at [251, 66] on link "Suspend Candidates 1" at bounding box center [258, 65] width 43 height 42
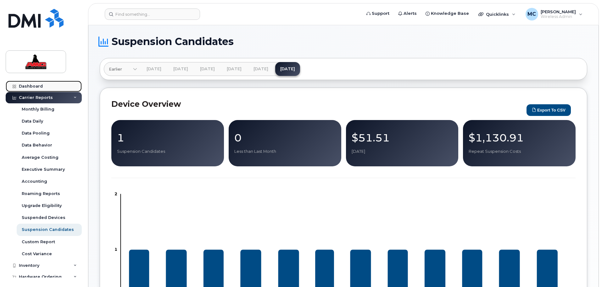
click at [36, 87] on div "Dashboard" at bounding box center [31, 86] width 24 height 5
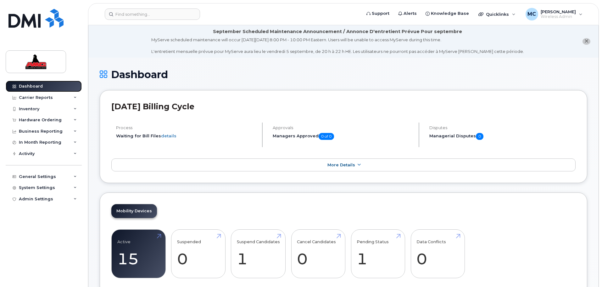
click at [34, 87] on div "Dashboard" at bounding box center [31, 86] width 24 height 5
click at [364, 254] on link "Pending Status 1" at bounding box center [378, 254] width 42 height 42
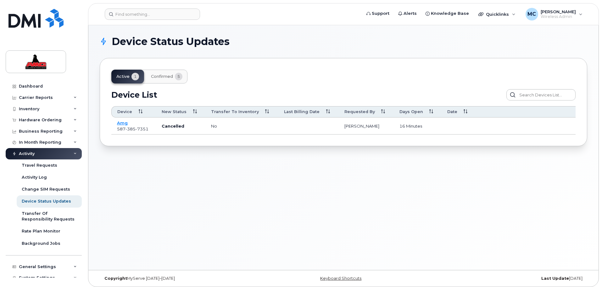
click at [161, 76] on span "Confirmed" at bounding box center [162, 76] width 22 height 5
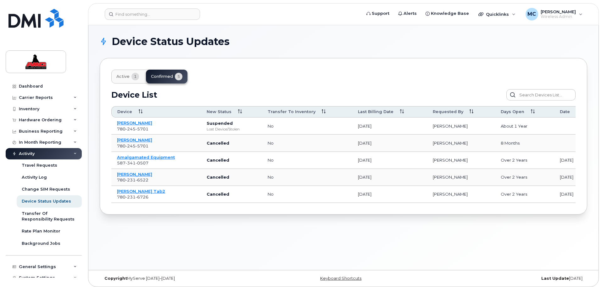
drag, startPoint x: 512, startPoint y: 205, endPoint x: 562, endPoint y: 204, distance: 49.7
click at [562, 204] on div "Active 1 Confirmed 5 Device List Confirm Request Resend Notifications Cancel Re…" at bounding box center [344, 136] width 488 height 156
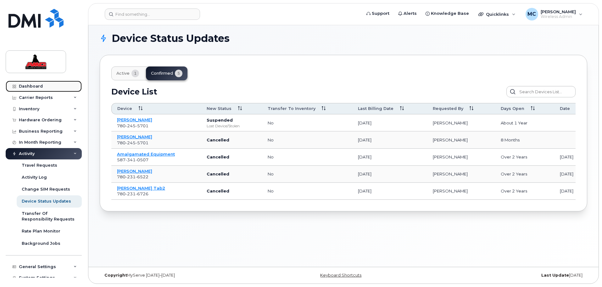
click at [35, 85] on div "Dashboard" at bounding box center [31, 86] width 24 height 5
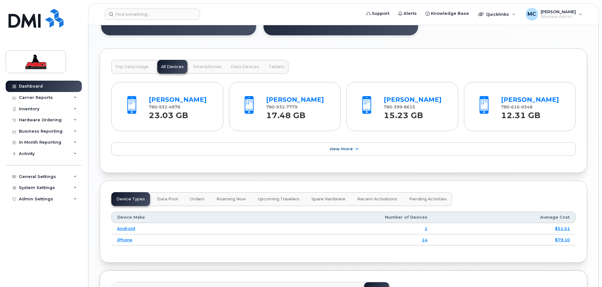
scroll to position [629, 0]
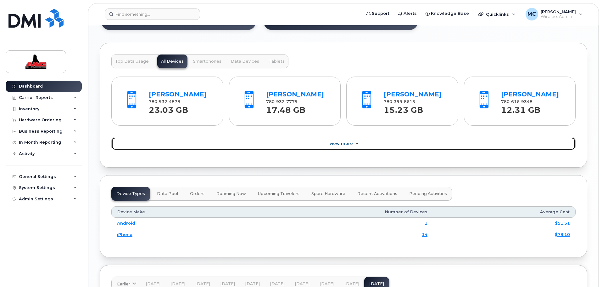
click at [334, 140] on link "View More" at bounding box center [343, 143] width 465 height 13
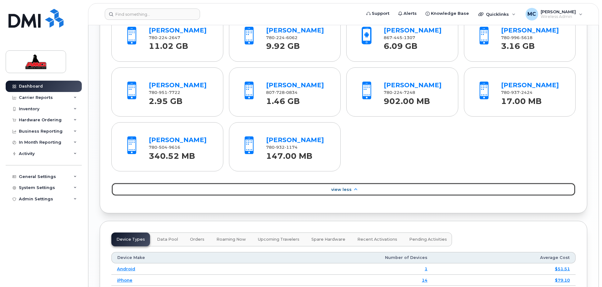
scroll to position [755, 0]
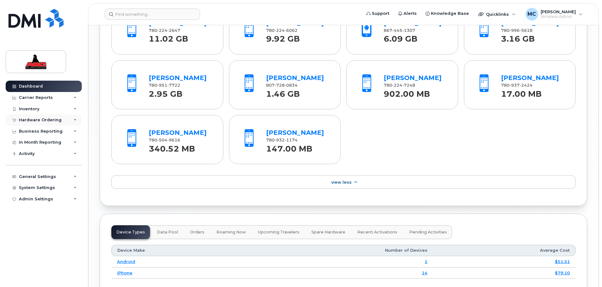
click at [53, 118] on div "Hardware Ordering" at bounding box center [40, 119] width 43 height 5
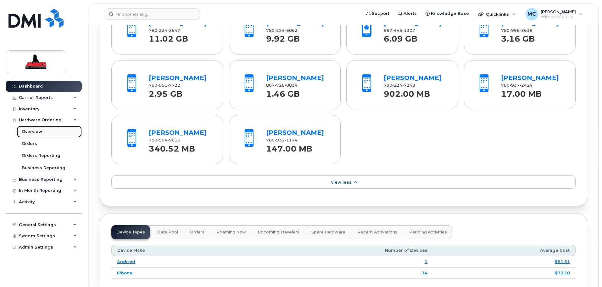
click at [40, 131] on div "Overview" at bounding box center [32, 132] width 20 height 6
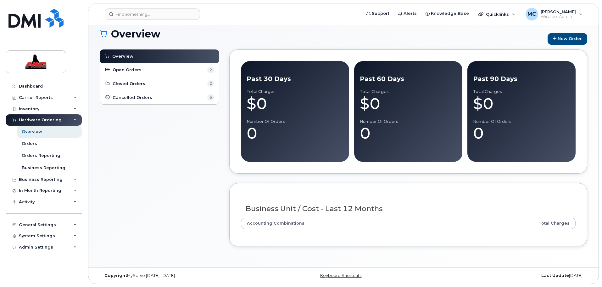
scroll to position [41, 0]
click at [36, 143] on div "Orders" at bounding box center [29, 144] width 15 height 6
